Goal: Task Accomplishment & Management: Use online tool/utility

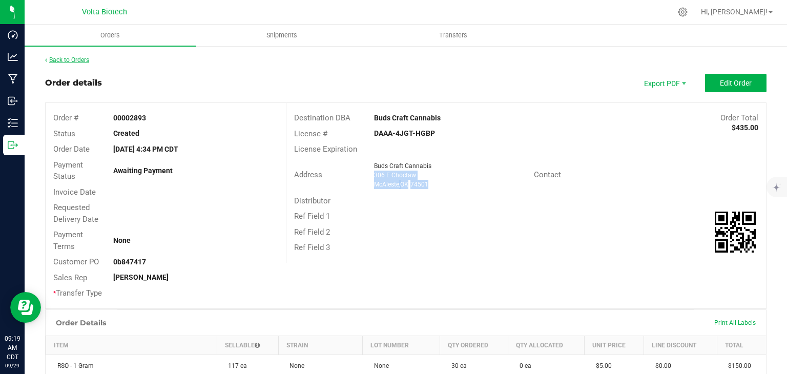
click at [87, 61] on link "Back to Orders" at bounding box center [67, 59] width 44 height 7
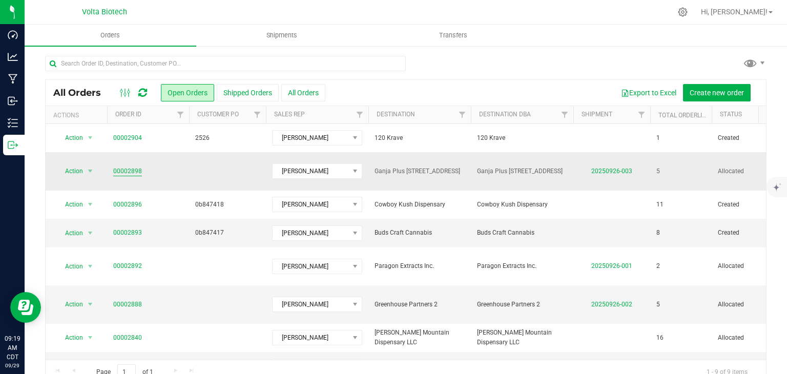
click at [127, 166] on link "00002898" at bounding box center [127, 171] width 29 height 10
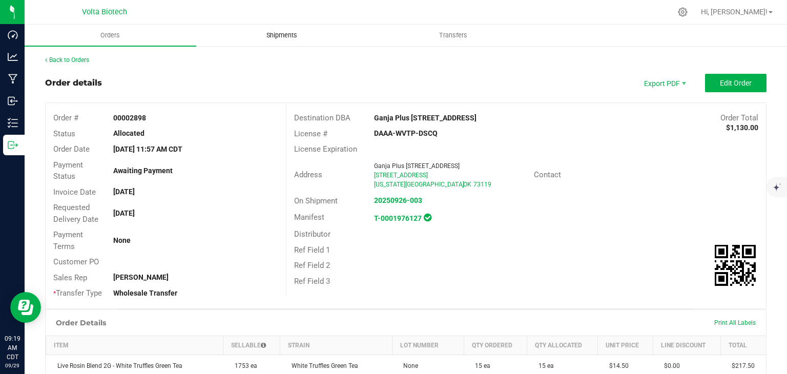
click at [258, 33] on span "Shipments" at bounding box center [281, 35] width 58 height 9
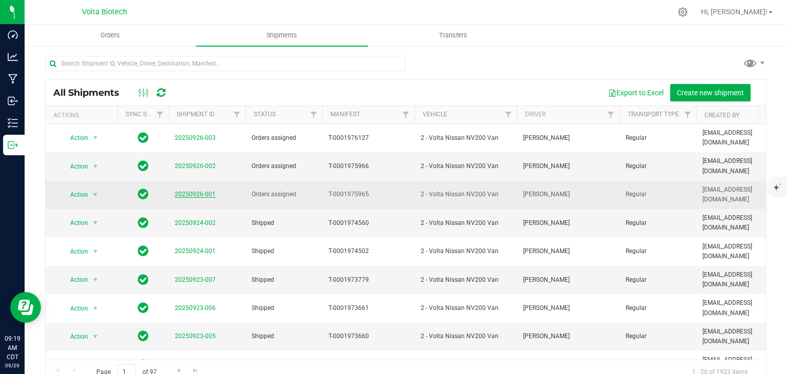
click at [201, 190] on link "20250926-001" at bounding box center [195, 193] width 41 height 7
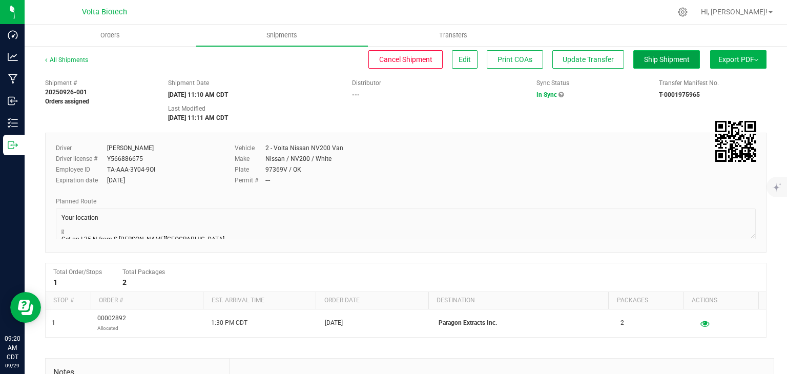
click at [657, 60] on span "Ship Shipment" at bounding box center [667, 59] width 46 height 8
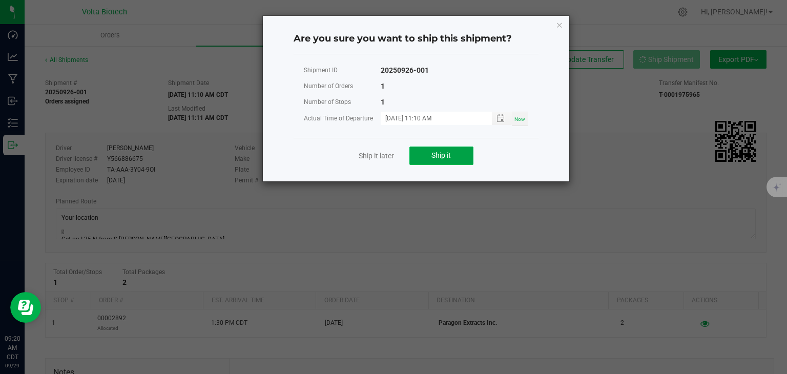
click at [437, 158] on span "Ship it" at bounding box center [440, 155] width 19 height 8
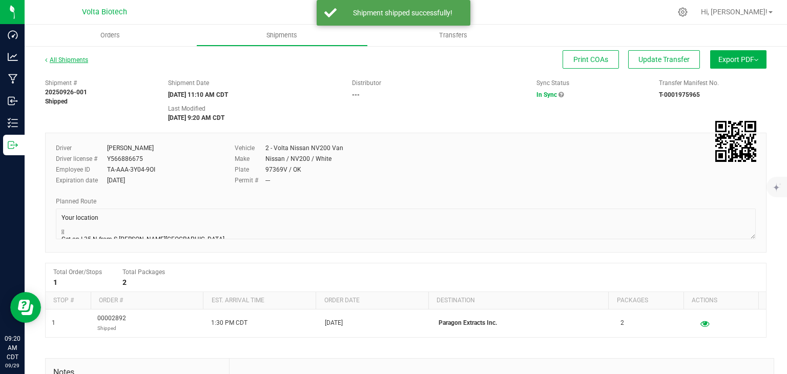
click at [73, 58] on link "All Shipments" at bounding box center [66, 59] width 43 height 7
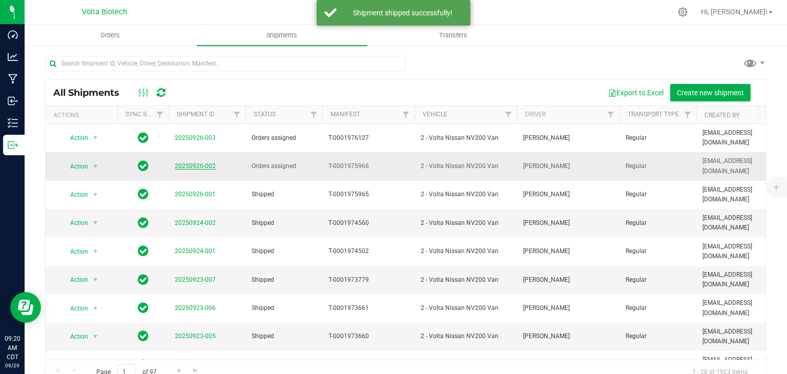
click at [196, 162] on link "20250926-002" at bounding box center [195, 165] width 41 height 7
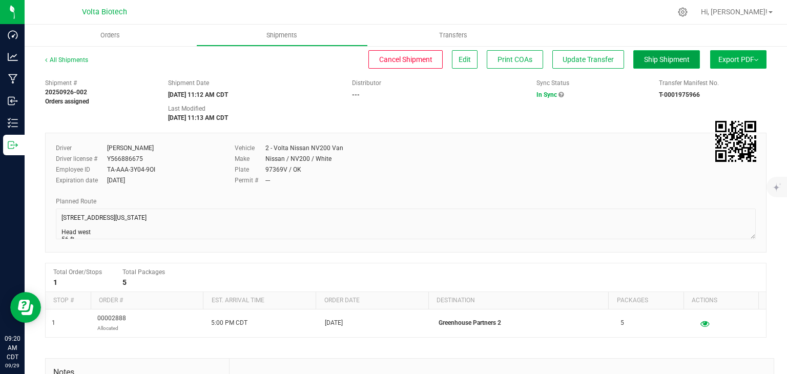
click at [633, 64] on button "Ship Shipment" at bounding box center [666, 59] width 67 height 18
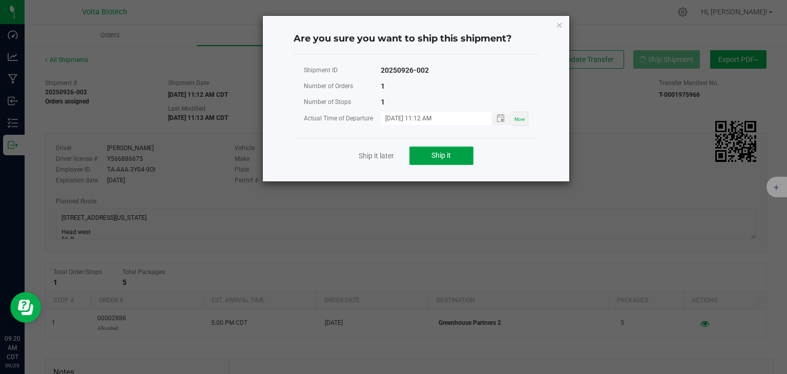
click at [428, 157] on button "Ship it" at bounding box center [441, 155] width 64 height 18
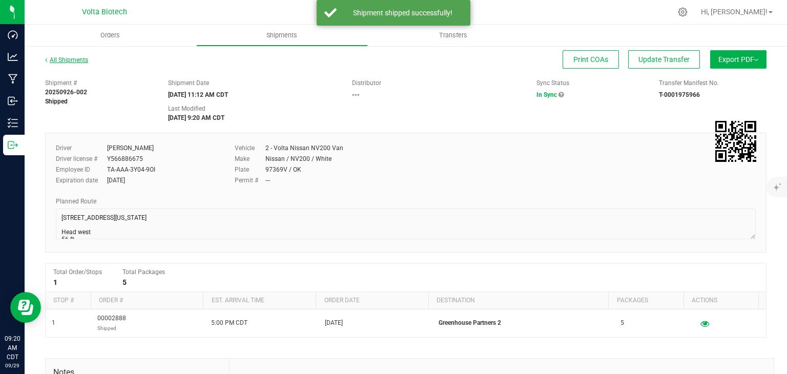
click at [75, 60] on link "All Shipments" at bounding box center [66, 59] width 43 height 7
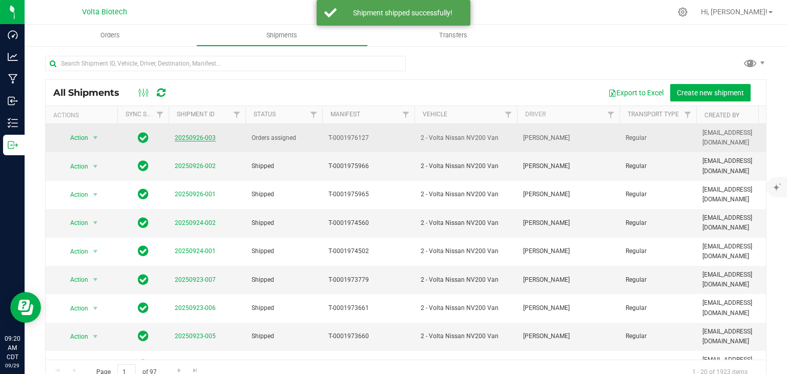
click at [198, 135] on link "20250926-003" at bounding box center [195, 137] width 41 height 7
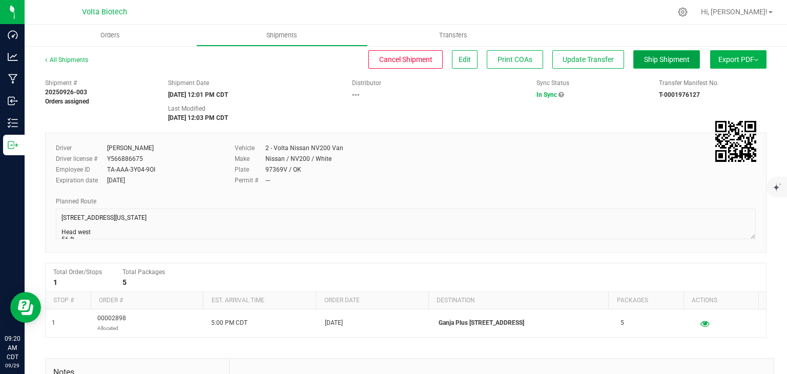
click at [644, 57] on span "Ship Shipment" at bounding box center [667, 59] width 46 height 8
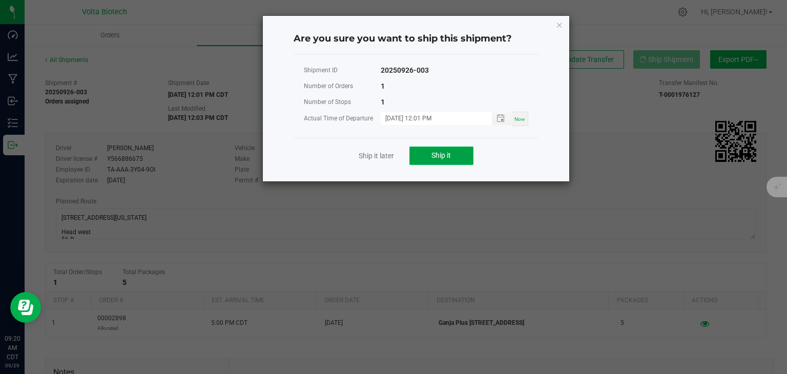
click at [445, 154] on span "Ship it" at bounding box center [440, 155] width 19 height 8
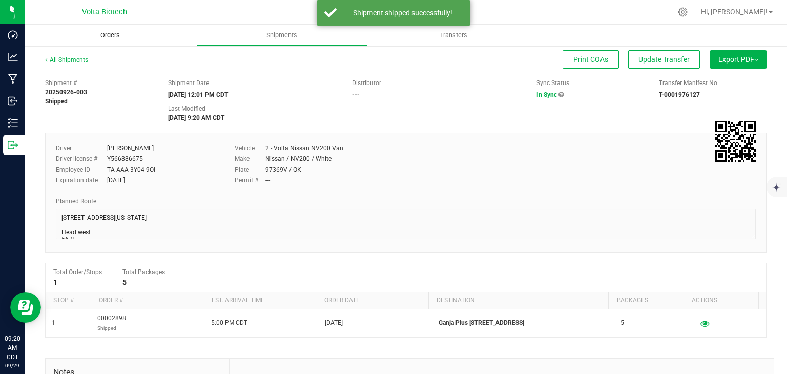
click at [107, 39] on span "Orders" at bounding box center [110, 35] width 47 height 9
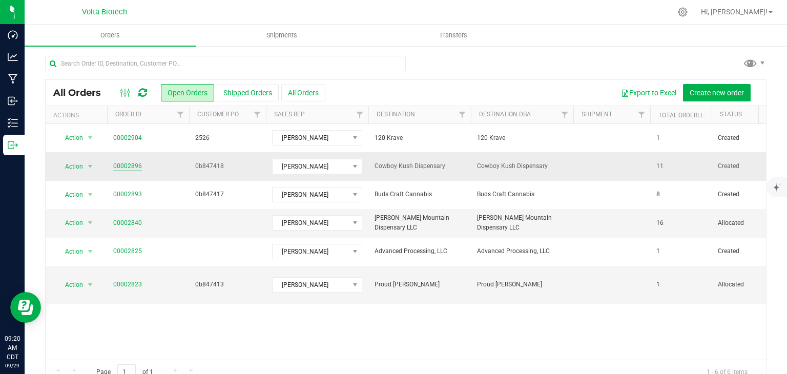
click at [127, 163] on link "00002896" at bounding box center [127, 166] width 29 height 10
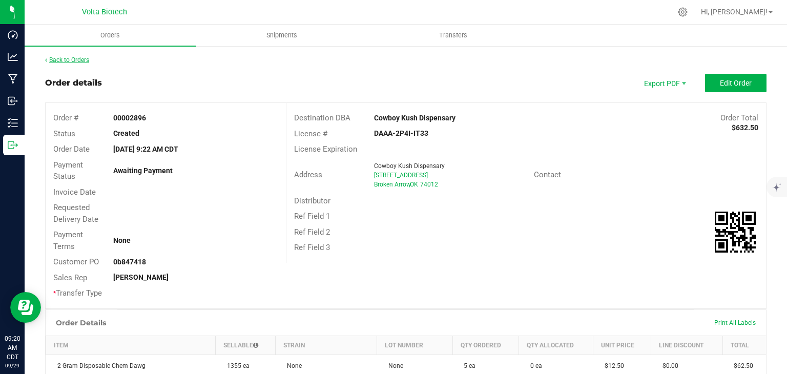
click at [74, 57] on link "Back to Orders" at bounding box center [67, 59] width 44 height 7
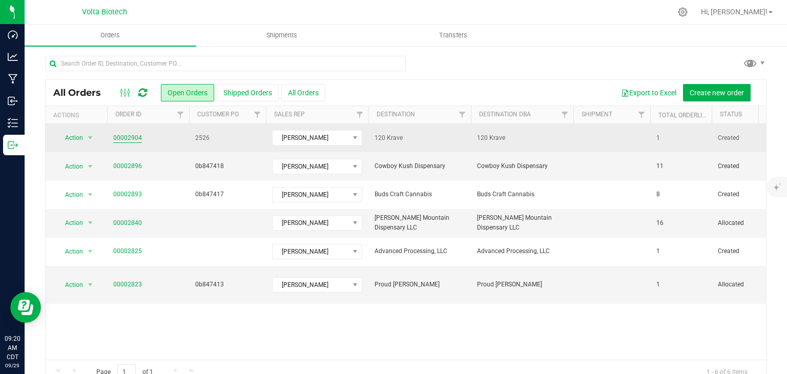
click at [133, 138] on link "00002904" at bounding box center [127, 138] width 29 height 10
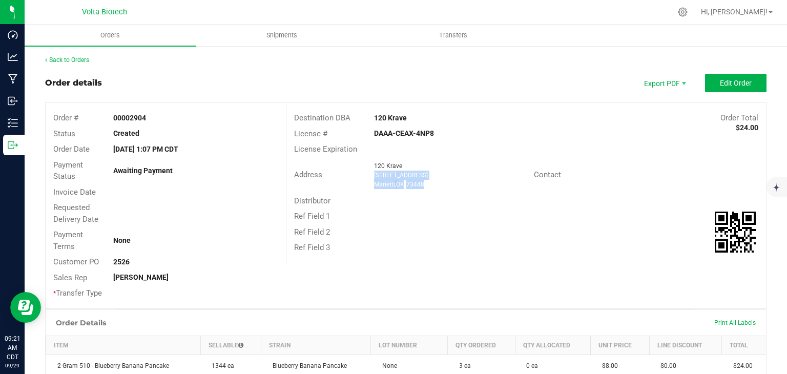
drag, startPoint x: 371, startPoint y: 174, endPoint x: 440, endPoint y: 184, distance: 70.0
click at [440, 184] on ngx-name-and-address "120 Krave [STREET_ADDRESS]" at bounding box center [450, 175] width 152 height 28
click at [84, 59] on link "Back to Orders" at bounding box center [67, 59] width 44 height 7
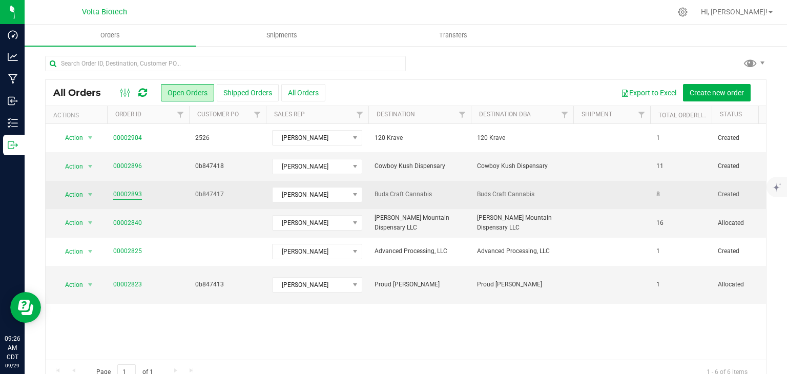
click at [133, 194] on link "00002893" at bounding box center [127, 194] width 29 height 10
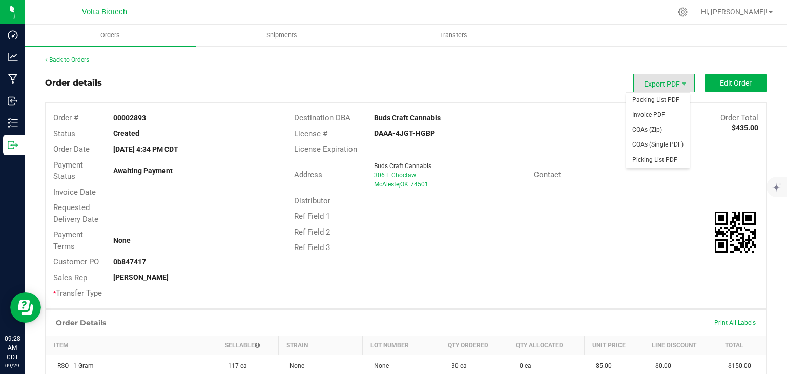
click at [666, 82] on span "Export PDF" at bounding box center [663, 83] width 61 height 18
click at [659, 120] on span "Invoice PDF" at bounding box center [657, 115] width 63 height 15
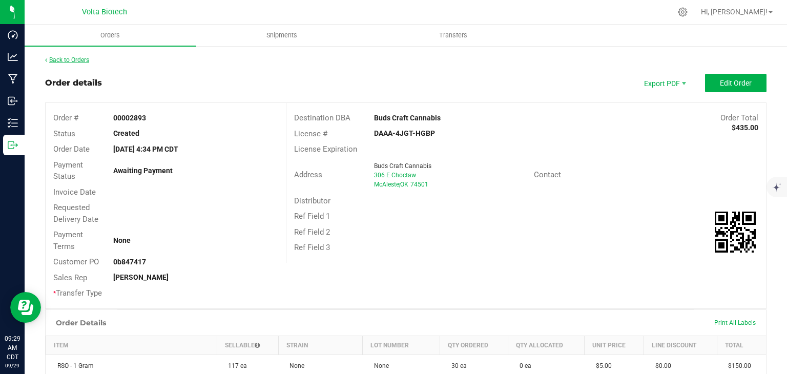
click at [72, 58] on link "Back to Orders" at bounding box center [67, 59] width 44 height 7
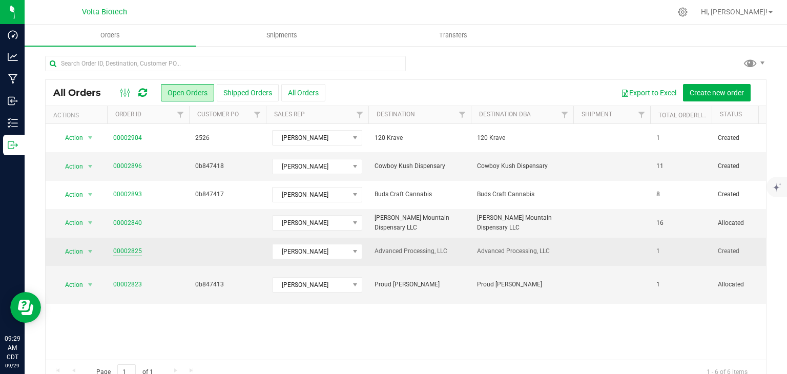
click at [116, 250] on link "00002825" at bounding box center [127, 251] width 29 height 10
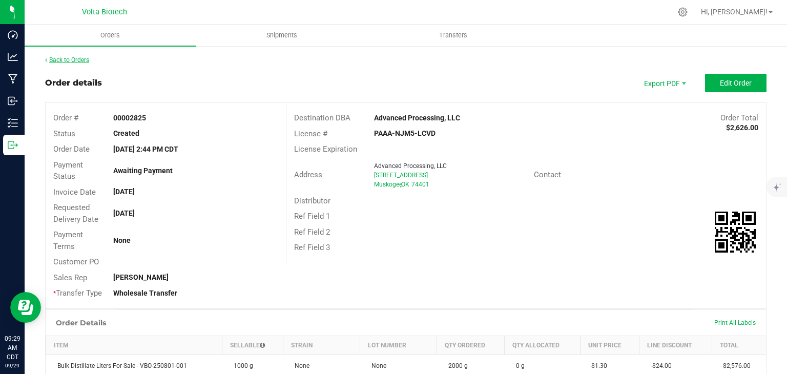
click at [66, 58] on link "Back to Orders" at bounding box center [67, 59] width 44 height 7
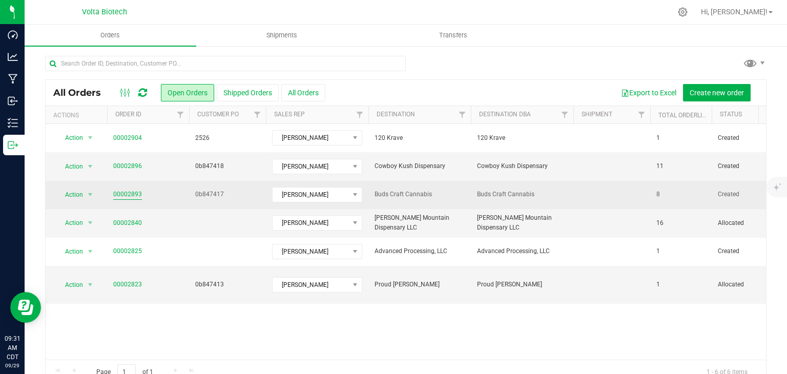
click at [132, 194] on link "00002893" at bounding box center [127, 194] width 29 height 10
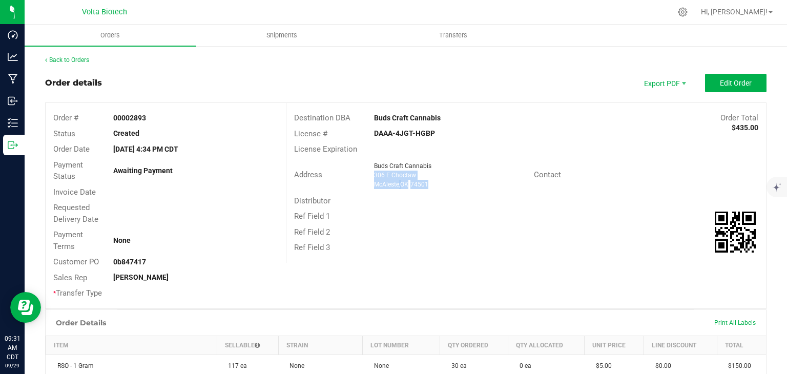
drag, startPoint x: 371, startPoint y: 174, endPoint x: 434, endPoint y: 185, distance: 64.6
click at [434, 185] on ngx-name-and-address "Buds Craft Cannabis [STREET_ADDRESS]" at bounding box center [450, 175] width 152 height 28
copy ngx-name-and-address "[STREET_ADDRESS]"
click at [428, 236] on div "Ref Field 2" at bounding box center [525, 232] width 479 height 16
